Goal: Information Seeking & Learning: Learn about a topic

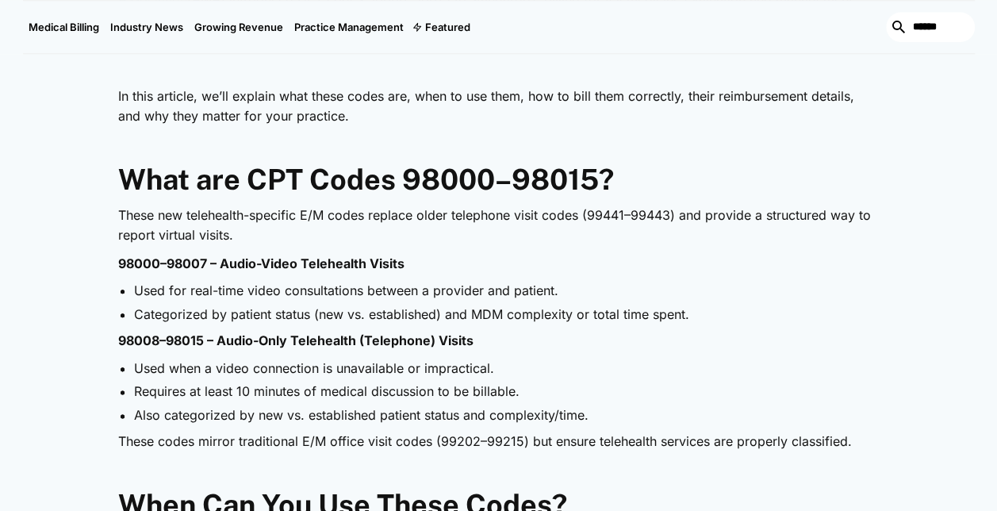
scroll to position [751, 0]
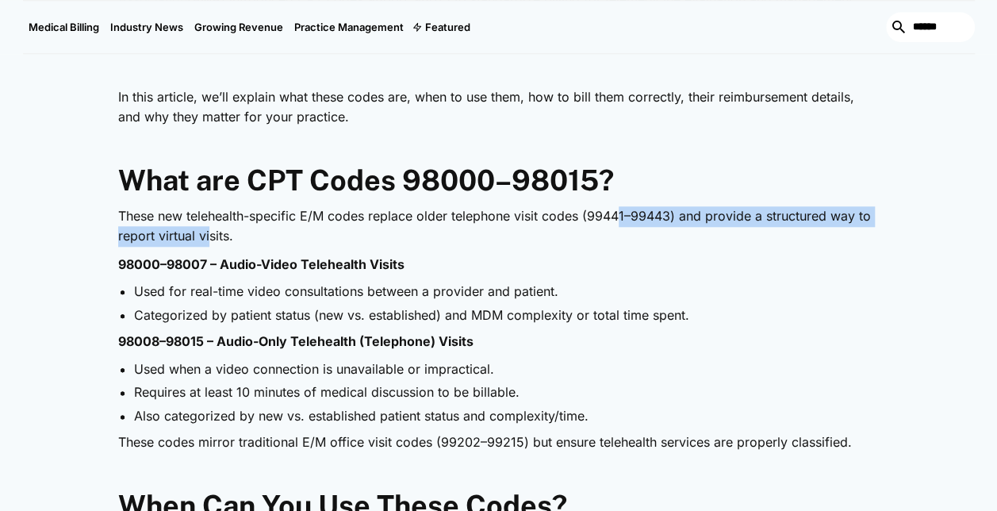
drag, startPoint x: 427, startPoint y: 294, endPoint x: 721, endPoint y: 294, distance: 293.6
click at [721, 247] on p "These new telehealth-specific E/M codes replace older telephone visit codes (99…" at bounding box center [499, 226] width 762 height 40
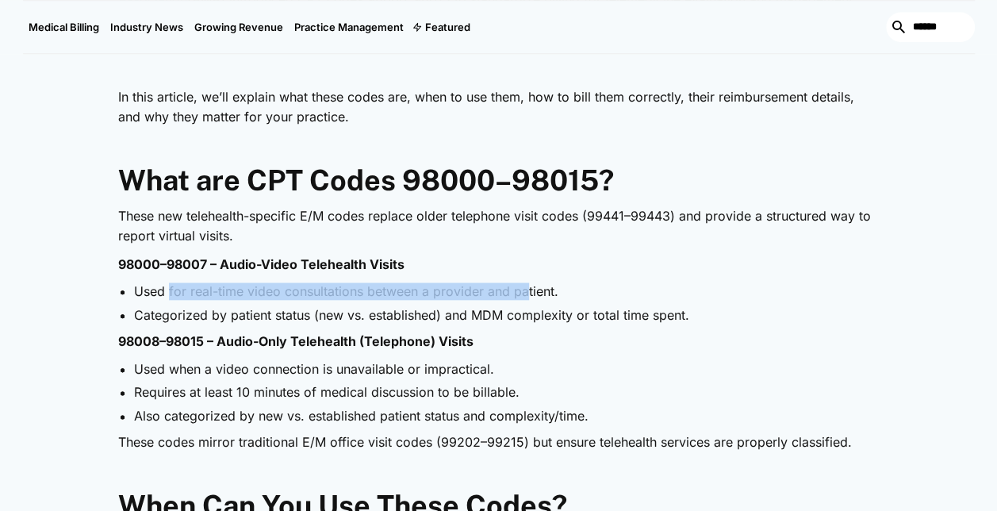
drag, startPoint x: 66, startPoint y: 346, endPoint x: 367, endPoint y: 348, distance: 301.5
click at [367, 300] on li "Used for real-time video consultations between a provider and patient." at bounding box center [507, 290] width 746 height 17
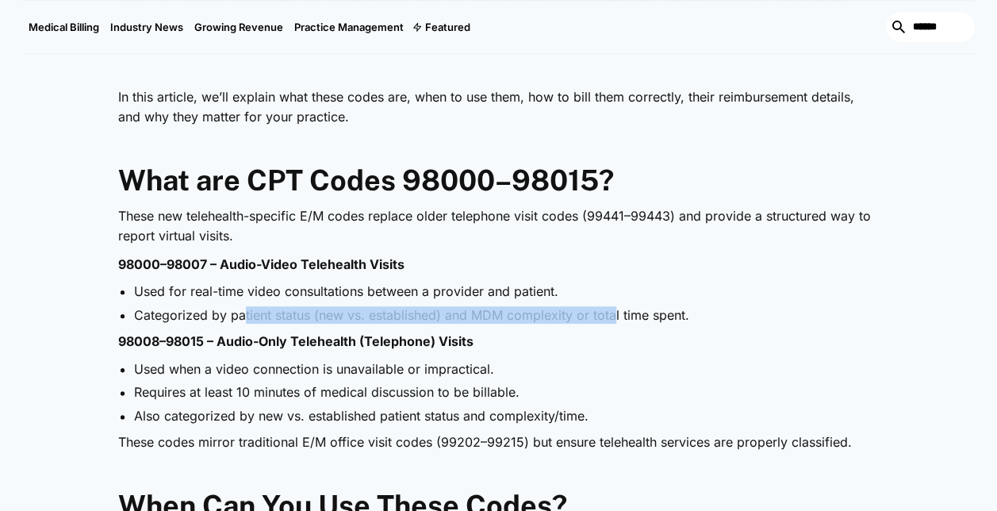
drag, startPoint x: 130, startPoint y: 364, endPoint x: 448, endPoint y: 364, distance: 318.2
click at [448, 324] on li "Categorized by patient status (new vs. established) and MDM complexity or total…" at bounding box center [507, 314] width 746 height 17
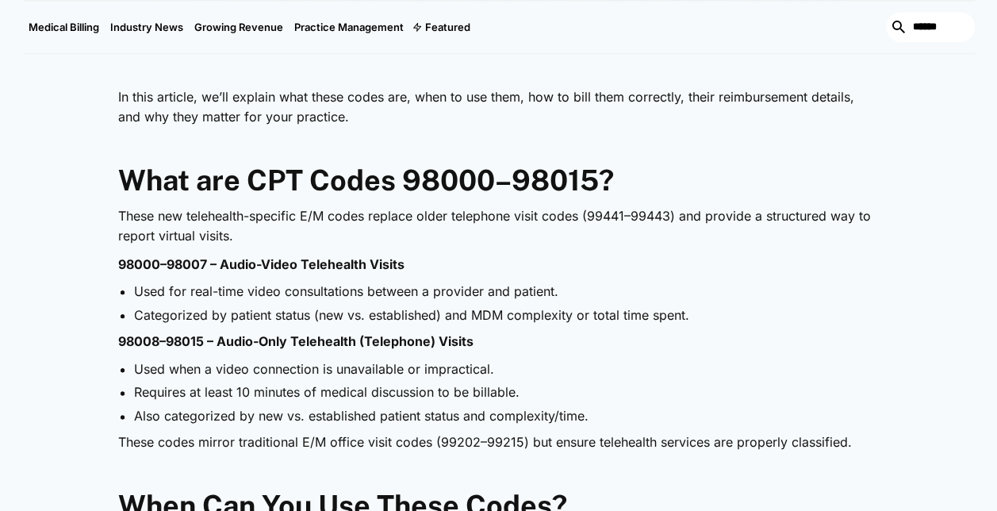
drag, startPoint x: 448, startPoint y: 364, endPoint x: 379, endPoint y: 390, distance: 73.8
click at [379, 352] on p "98008–98015 – Audio-Only Telehealth (Telephone) Visits" at bounding box center [499, 342] width 762 height 21
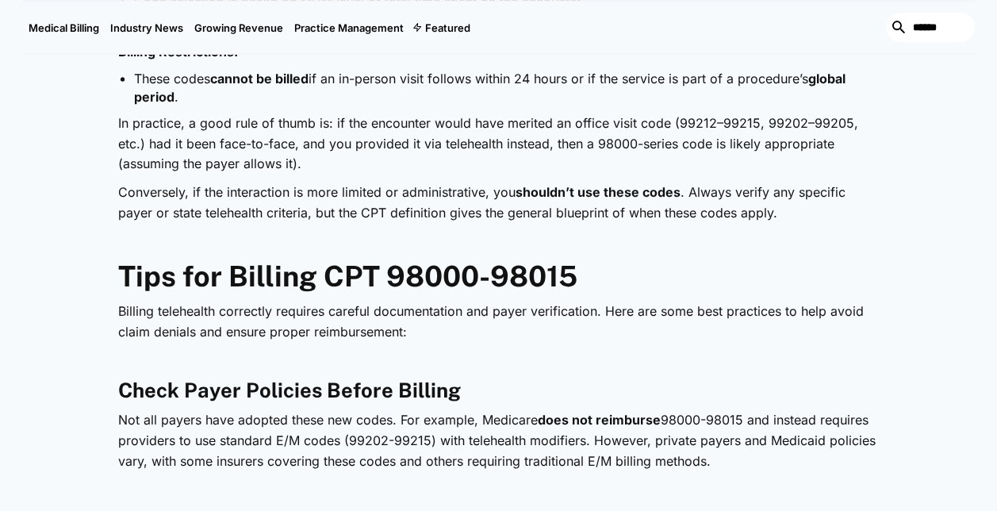
scroll to position [1530, 0]
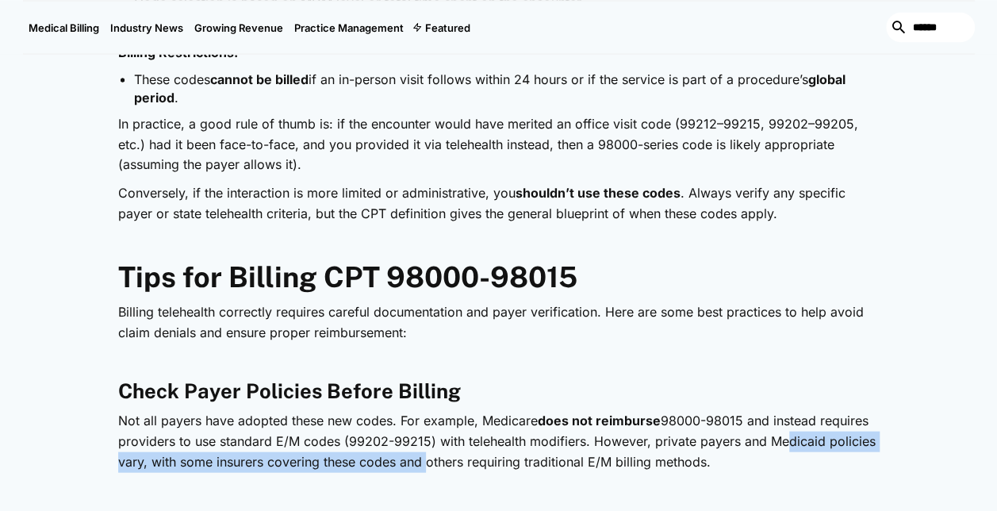
drag, startPoint x: 221, startPoint y: 366, endPoint x: 558, endPoint y: 364, distance: 337.3
click at [558, 411] on p "Not all payers have adopted these new codes. For example, Medicare does not rei…" at bounding box center [499, 441] width 762 height 61
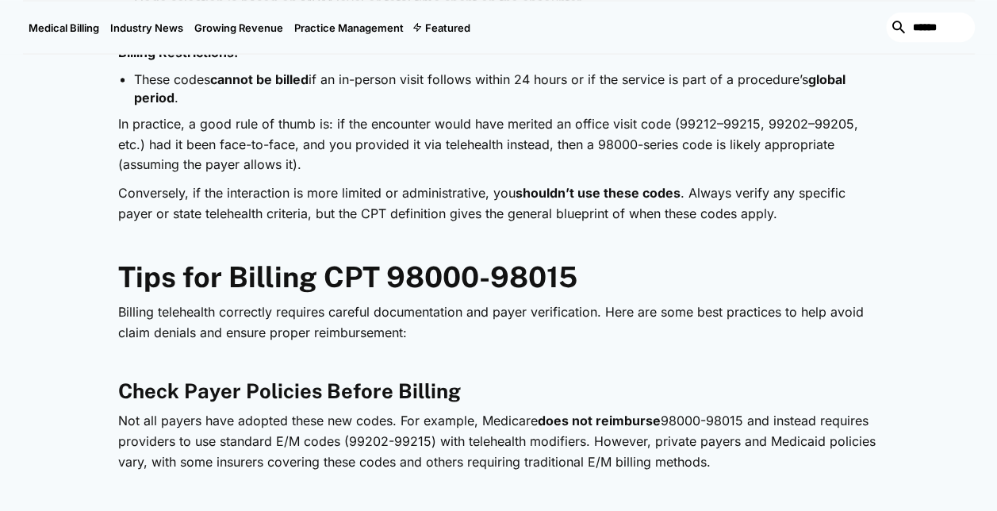
drag, startPoint x: 558, startPoint y: 364, endPoint x: 624, endPoint y: 409, distance: 79.5
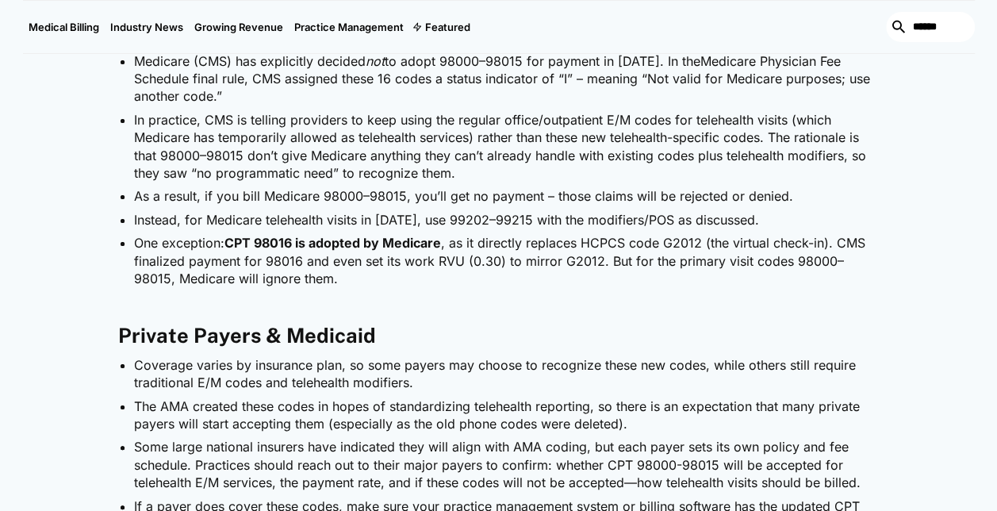
scroll to position [2929, 0]
